Goal: Connect with others: Connect with others

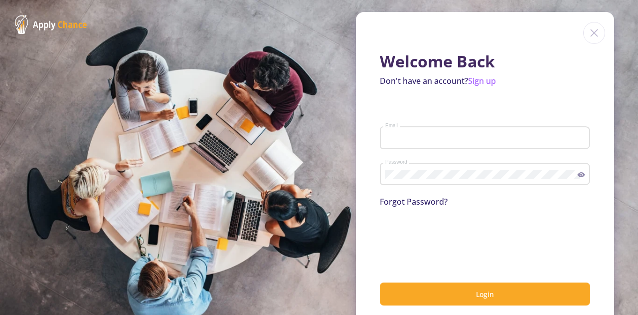
type input "[EMAIL_ADDRESS][DOMAIN_NAME]"
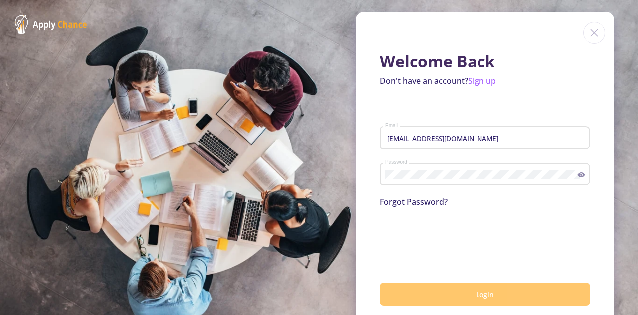
click at [473, 302] on button "Login" at bounding box center [485, 293] width 210 height 23
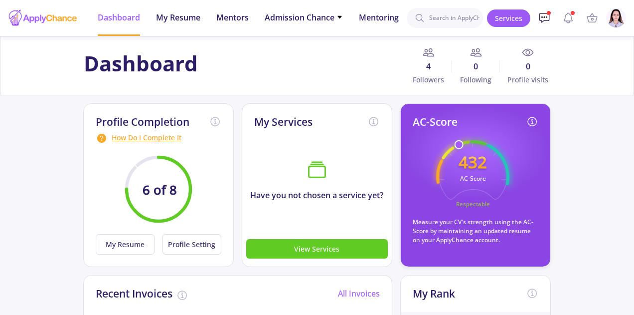
click at [546, 10] on link at bounding box center [545, 18] width 20 height 20
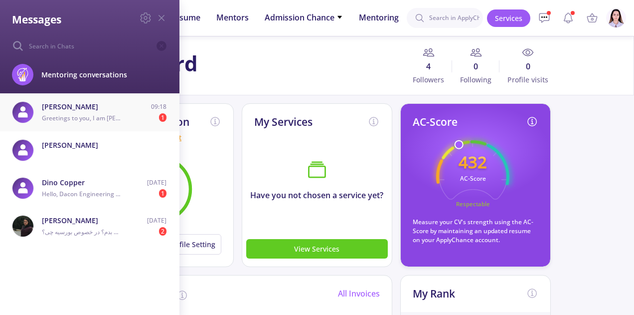
click at [97, 118] on span "Greetings to you, I am [PERSON_NAME],from [GEOGRAPHIC_DATA], Please can i trust…" at bounding box center [282, 118] width 481 height 8
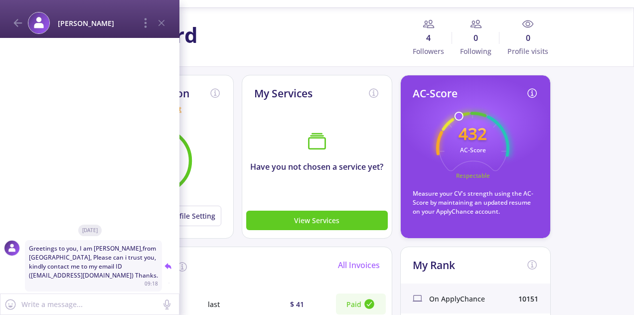
scroll to position [28, 0]
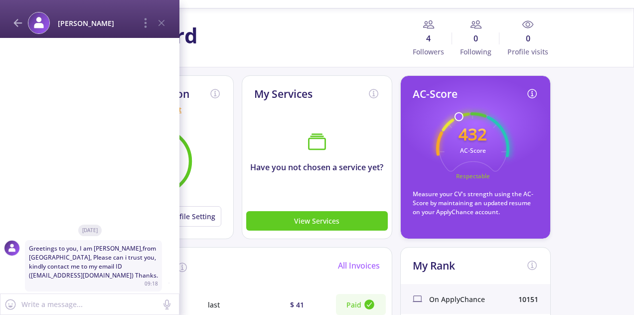
click at [19, 18] on icon at bounding box center [18, 23] width 12 height 12
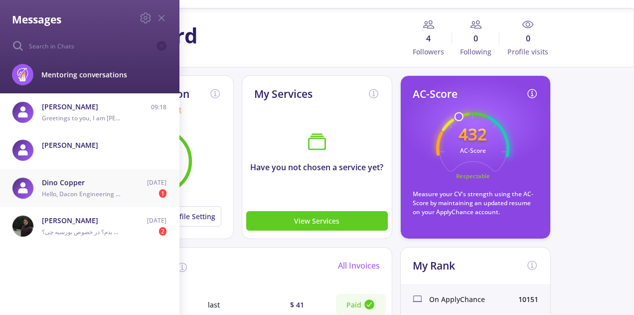
click at [105, 190] on div "Hello, Dacon Engineering Company wishes to inform you that there is an Employme…" at bounding box center [82, 194] width 81 height 9
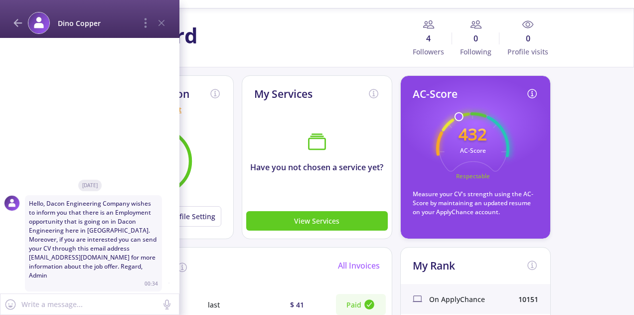
click at [17, 21] on icon at bounding box center [18, 23] width 12 height 12
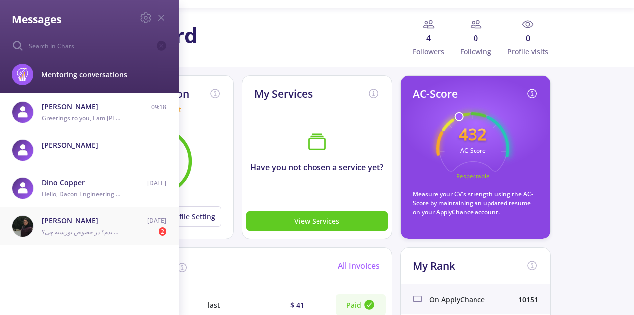
click at [78, 225] on span "[PERSON_NAME]" at bounding box center [82, 220] width 81 height 10
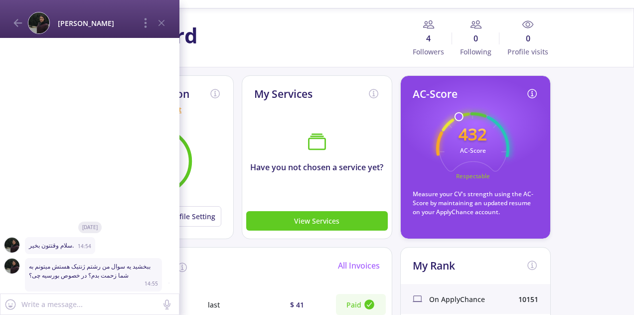
click at [10, 246] on img at bounding box center [11, 244] width 15 height 15
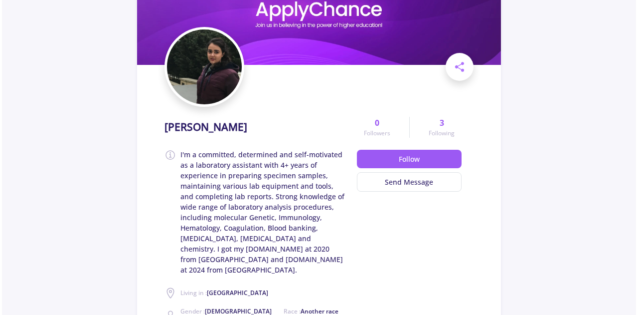
scroll to position [78, 0]
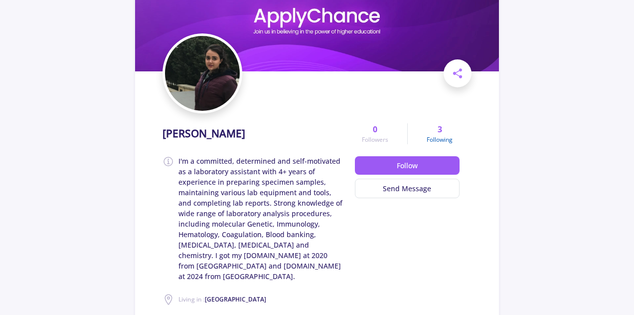
click at [437, 138] on span "Following" at bounding box center [440, 139] width 26 height 9
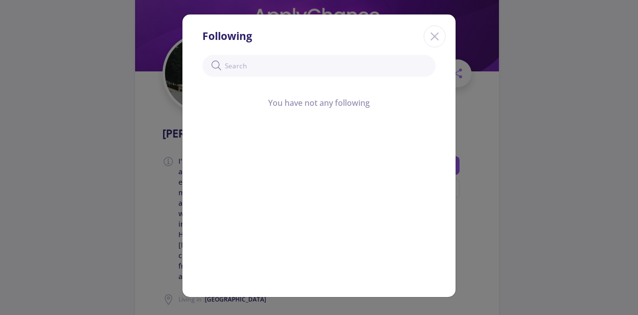
click at [432, 37] on icon "Close" at bounding box center [435, 36] width 16 height 16
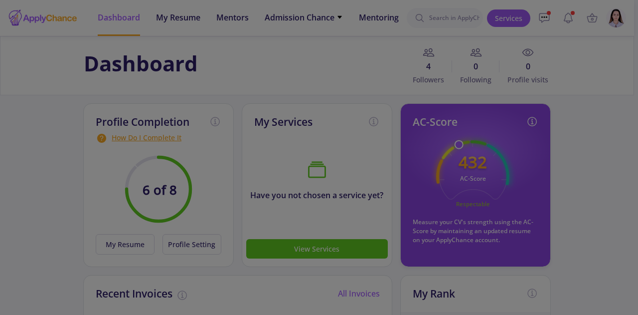
click at [590, 134] on div at bounding box center [319, 157] width 638 height 315
click at [553, 61] on div at bounding box center [319, 157] width 638 height 315
click at [397, 67] on div at bounding box center [319, 157] width 638 height 315
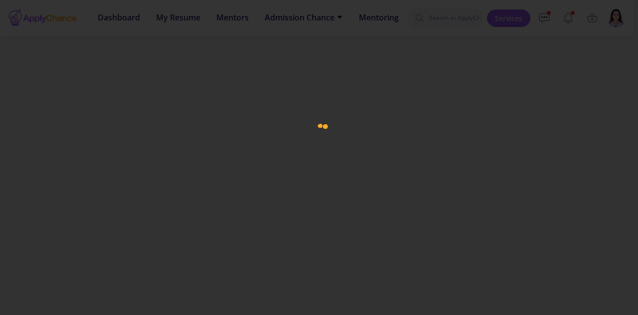
scroll to position [78, 0]
